Goal: Find specific page/section: Find specific page/section

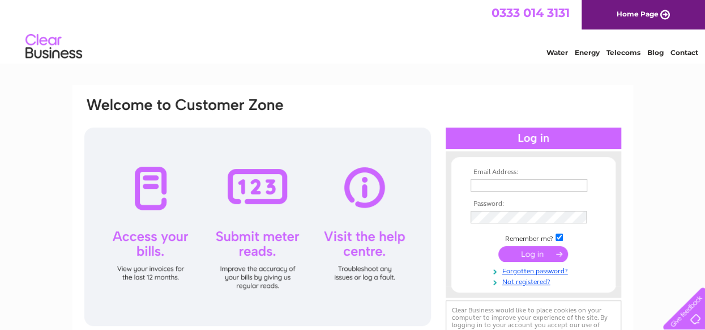
type input "[EMAIL_ADDRESS][DOMAIN_NAME]"
click at [569, 187] on input "[EMAIL_ADDRESS][DOMAIN_NAME]" at bounding box center [529, 185] width 117 height 12
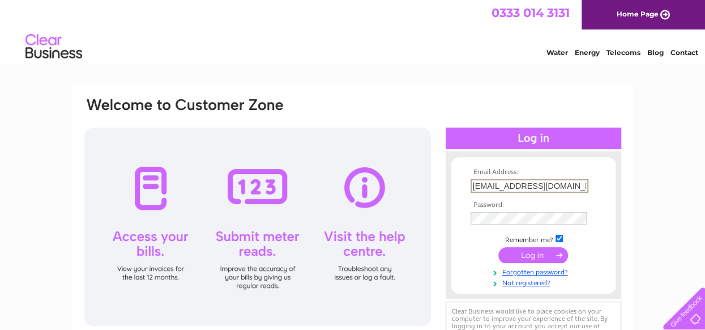
click at [621, 152] on div at bounding box center [534, 156] width 176 height 11
click at [530, 253] on input "submit" at bounding box center [533, 254] width 70 height 16
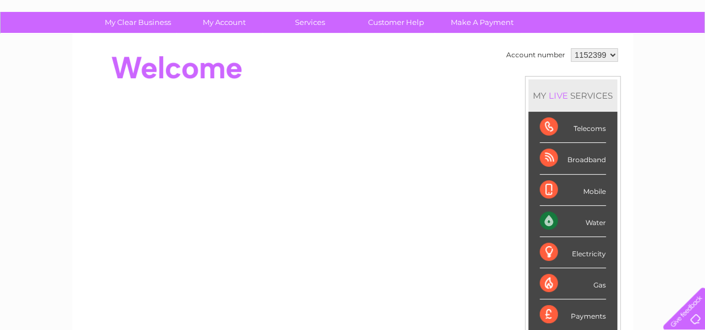
scroll to position [57, 0]
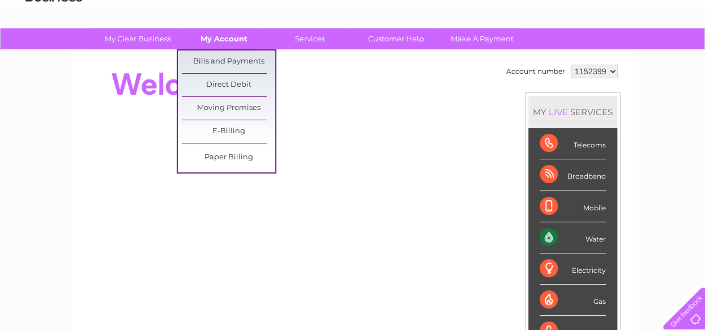
click at [216, 35] on link "My Account" at bounding box center [223, 38] width 93 height 21
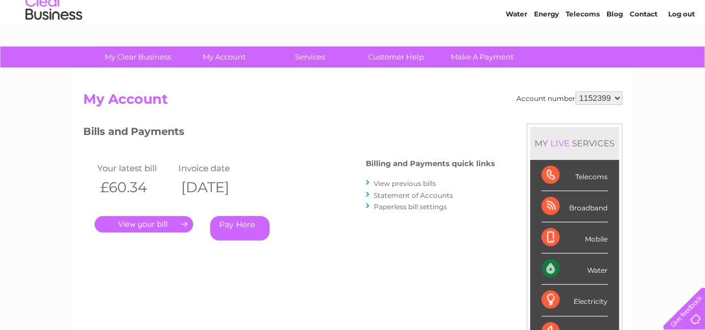
scroll to position [57, 0]
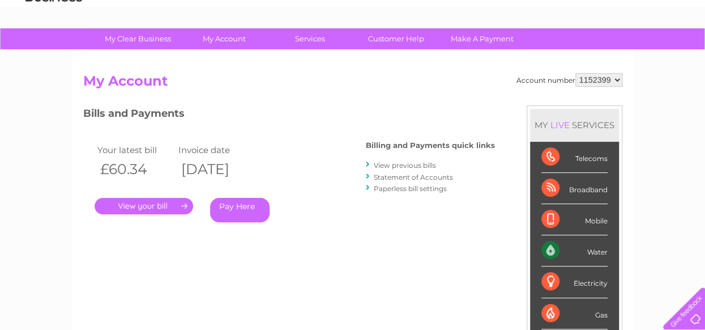
click at [395, 165] on link "View previous bills" at bounding box center [405, 165] width 62 height 8
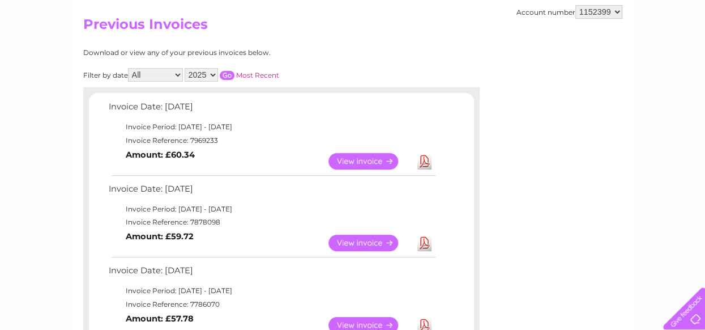
scroll to position [57, 0]
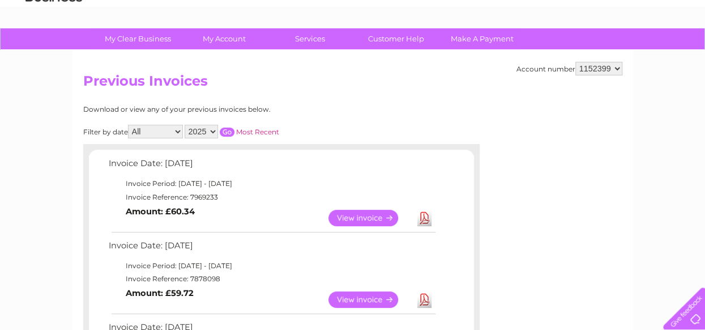
click at [360, 297] on link "View" at bounding box center [369, 299] width 83 height 16
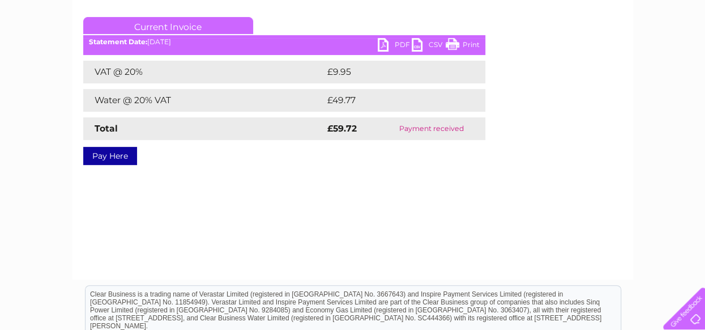
scroll to position [170, 0]
